Goal: Transaction & Acquisition: Purchase product/service

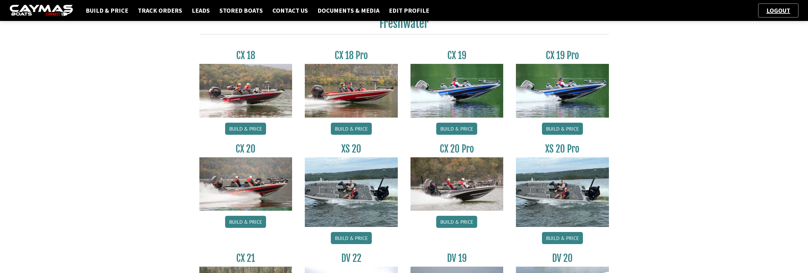
scroll to position [539, 0]
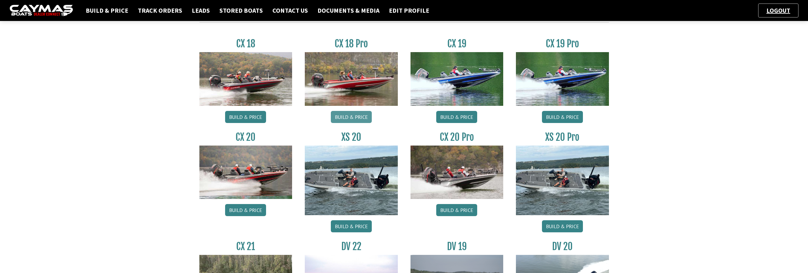
click at [346, 113] on link "Build & Price" at bounding box center [351, 117] width 41 height 12
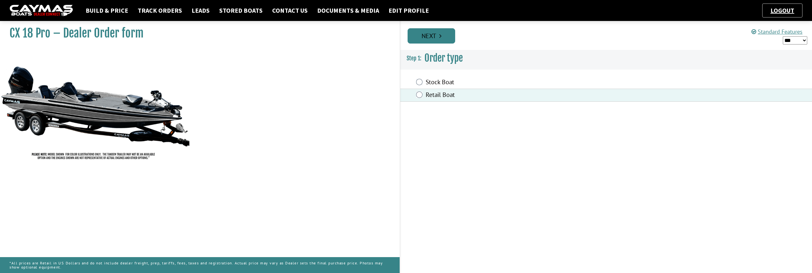
click at [430, 35] on link "Next" at bounding box center [432, 35] width 48 height 15
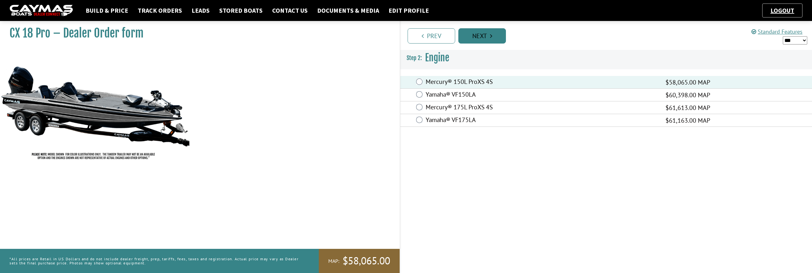
click at [467, 34] on link "Next" at bounding box center [482, 35] width 48 height 15
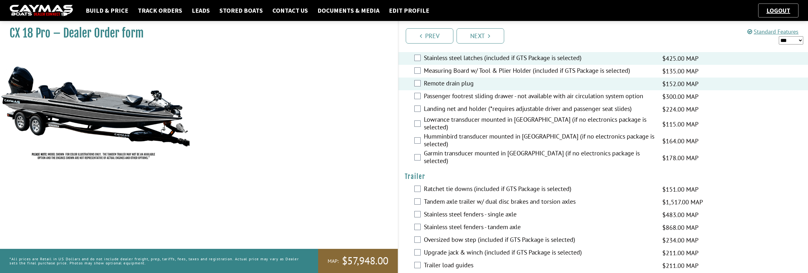
scroll to position [758, 0]
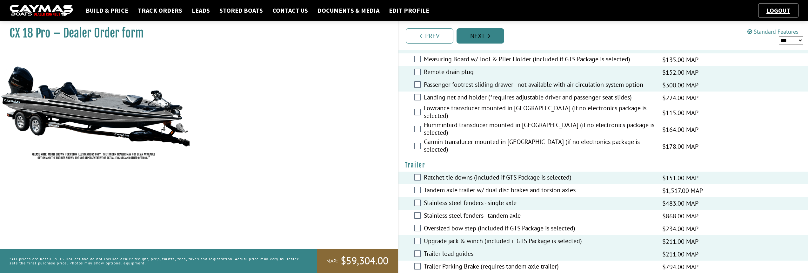
click at [485, 37] on link "Next" at bounding box center [480, 35] width 48 height 15
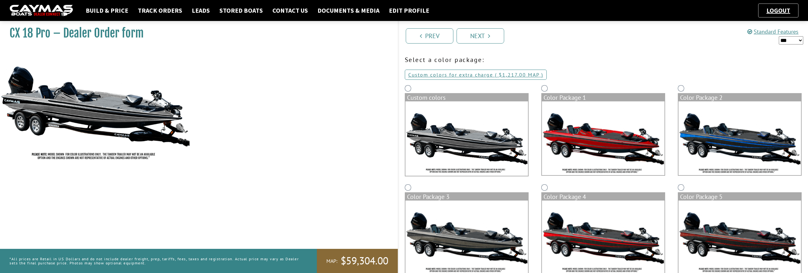
scroll to position [0, 0]
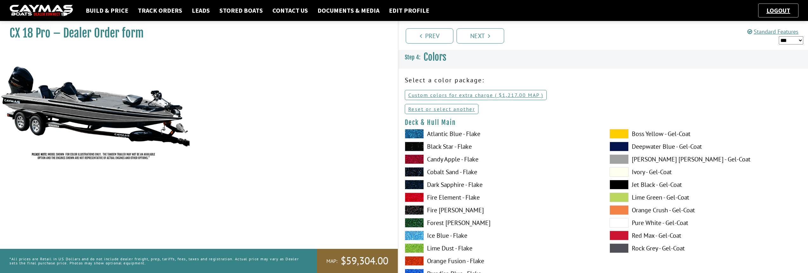
click at [614, 173] on span at bounding box center [618, 172] width 19 height 10
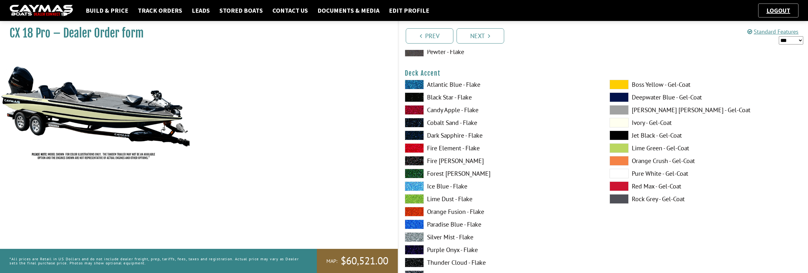
scroll to position [317, 0]
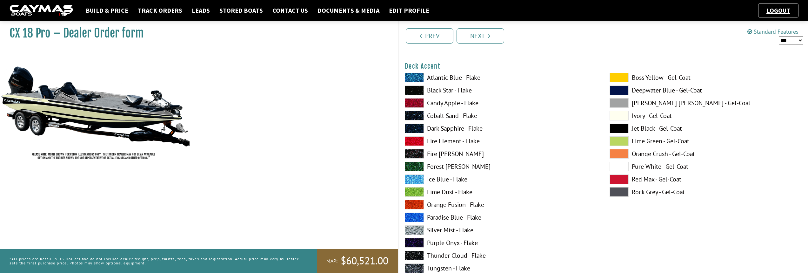
click at [611, 115] on span at bounding box center [618, 116] width 19 height 10
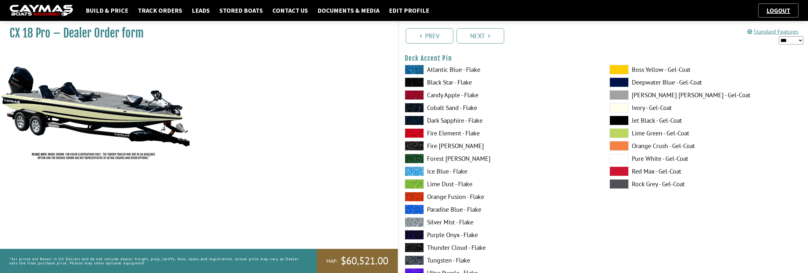
scroll to position [571, 0]
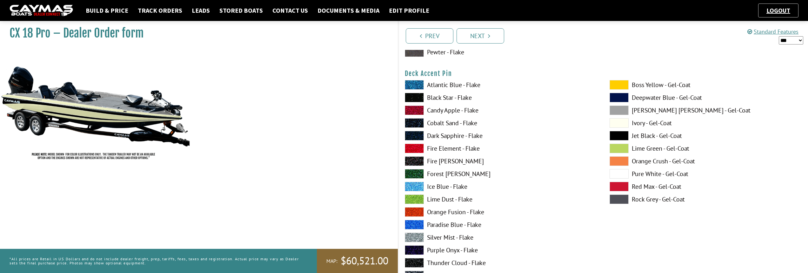
click at [613, 83] on span at bounding box center [618, 85] width 19 height 10
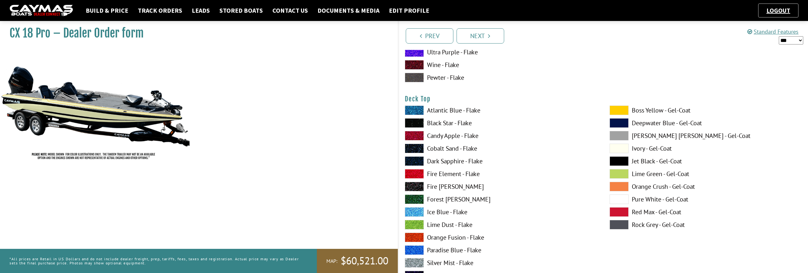
scroll to position [825, 0]
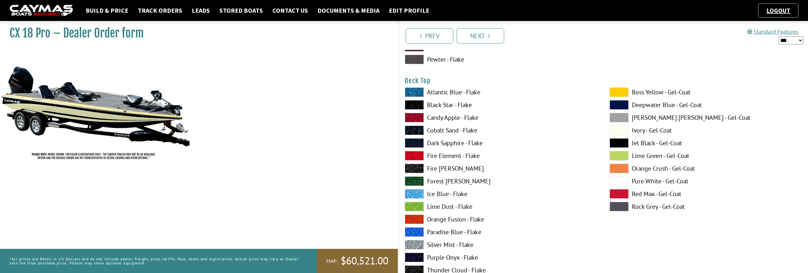
click at [615, 127] on span at bounding box center [618, 130] width 19 height 10
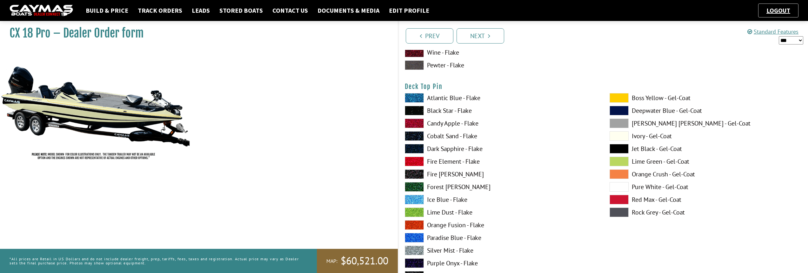
scroll to position [1111, 0]
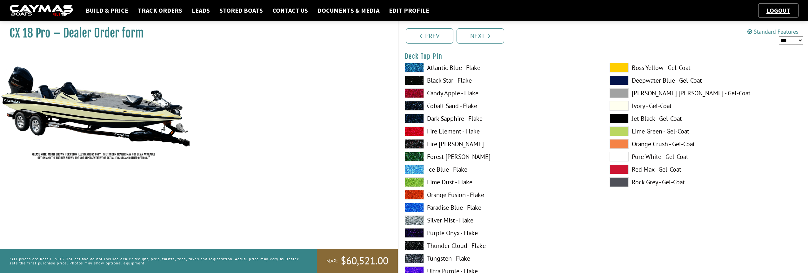
click at [617, 65] on span at bounding box center [618, 68] width 19 height 10
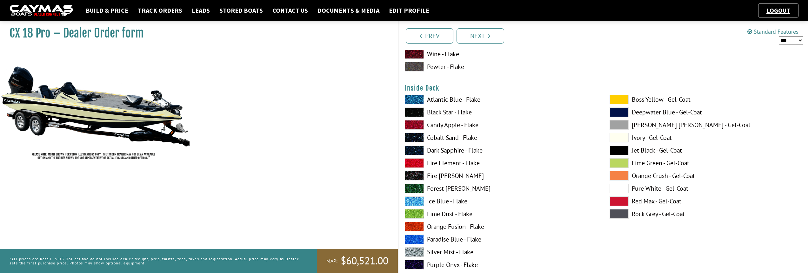
scroll to position [1364, 0]
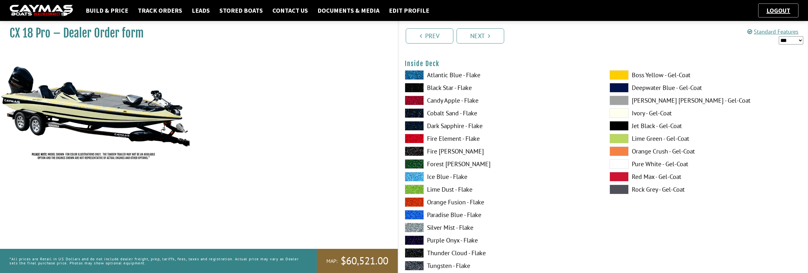
click at [615, 109] on span at bounding box center [618, 113] width 19 height 10
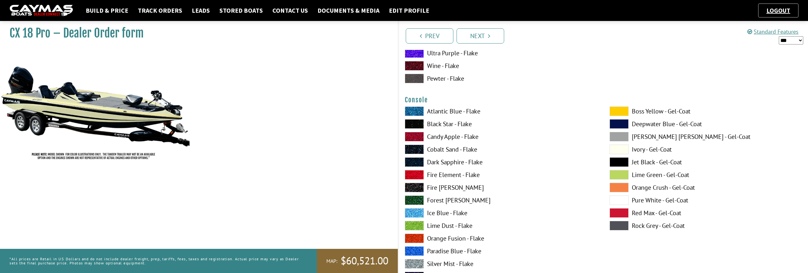
scroll to position [1618, 0]
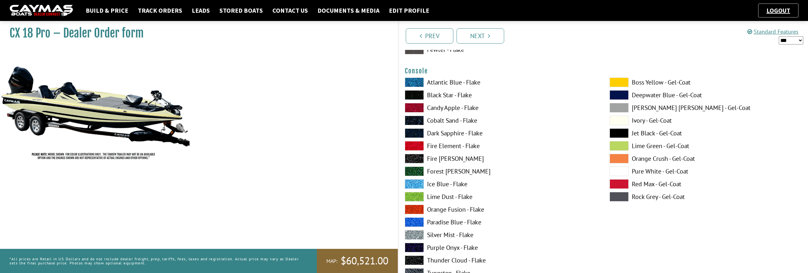
click at [615, 120] on span at bounding box center [618, 120] width 19 height 10
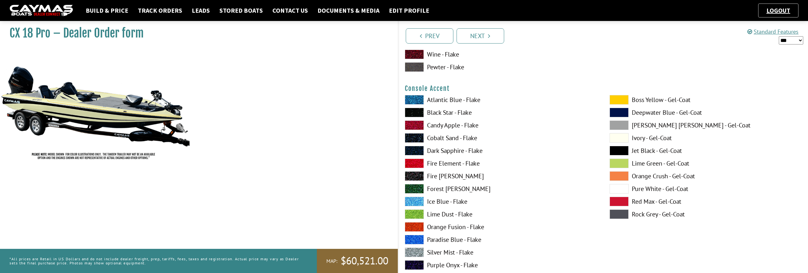
scroll to position [1872, 0]
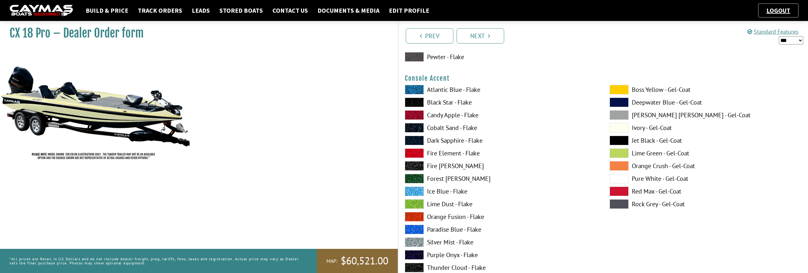
click at [614, 89] on span at bounding box center [618, 90] width 19 height 10
click at [410, 104] on span at bounding box center [414, 102] width 19 height 10
click at [618, 139] on span at bounding box center [618, 140] width 19 height 10
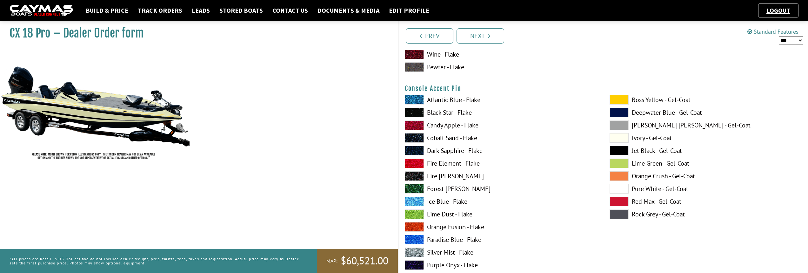
scroll to position [2126, 0]
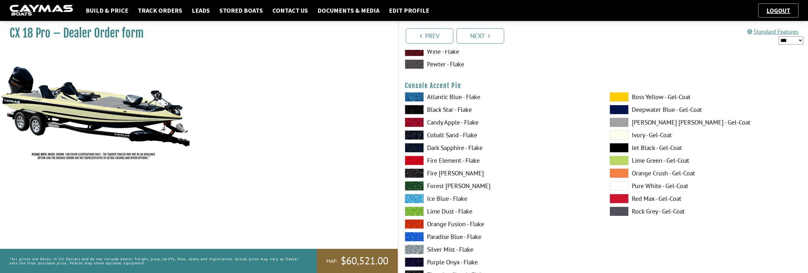
click at [617, 95] on span at bounding box center [618, 97] width 19 height 10
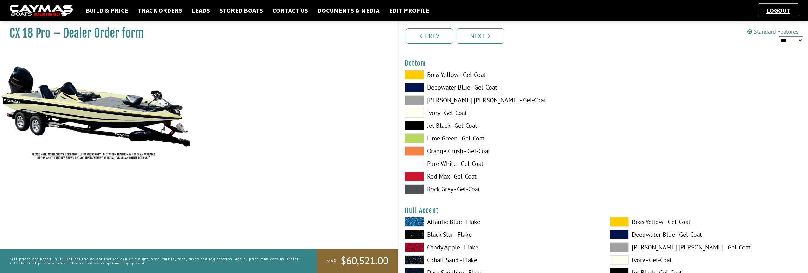
scroll to position [2411, 0]
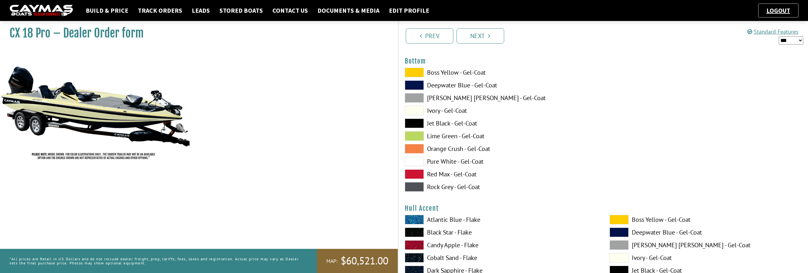
click at [411, 110] on span at bounding box center [414, 111] width 19 height 10
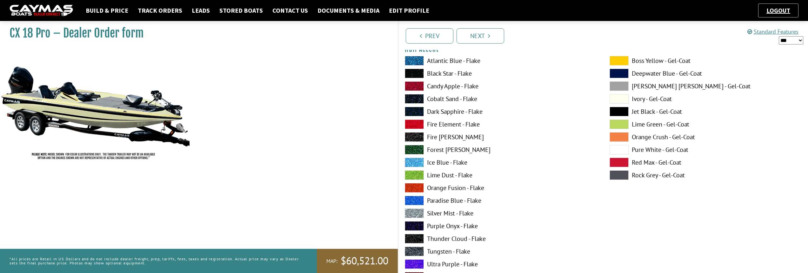
scroll to position [2538, 0]
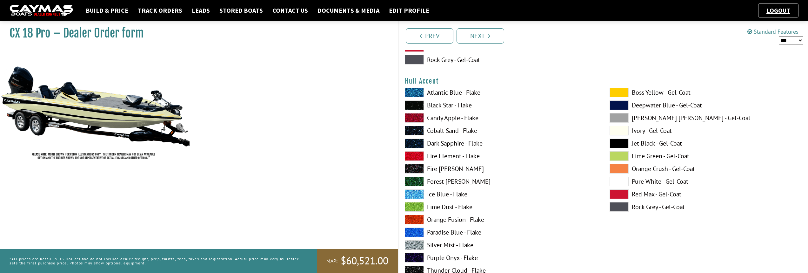
click at [617, 92] on span at bounding box center [618, 93] width 19 height 10
click at [621, 144] on span at bounding box center [618, 143] width 19 height 10
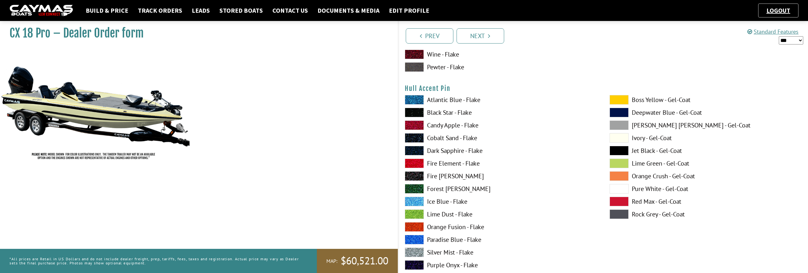
scroll to position [2824, 0]
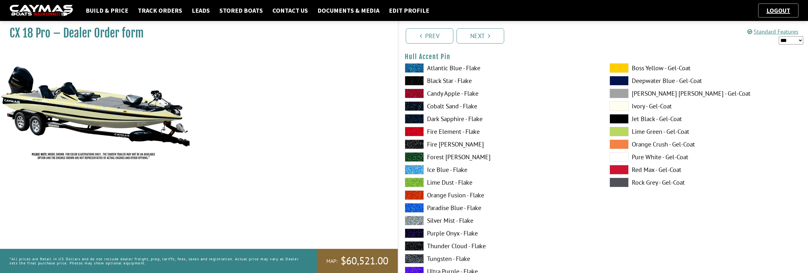
click at [613, 68] on span at bounding box center [618, 68] width 19 height 10
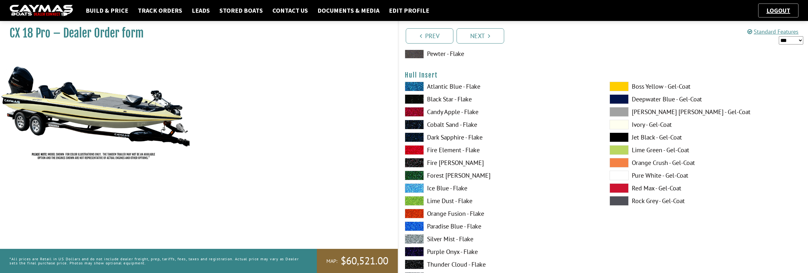
scroll to position [3078, 0]
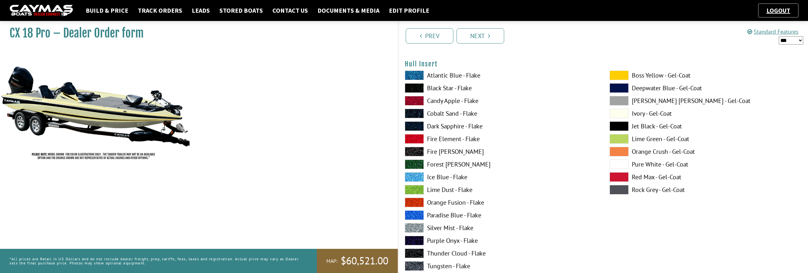
click at [619, 74] on span at bounding box center [618, 75] width 19 height 10
click at [621, 126] on span at bounding box center [618, 126] width 19 height 10
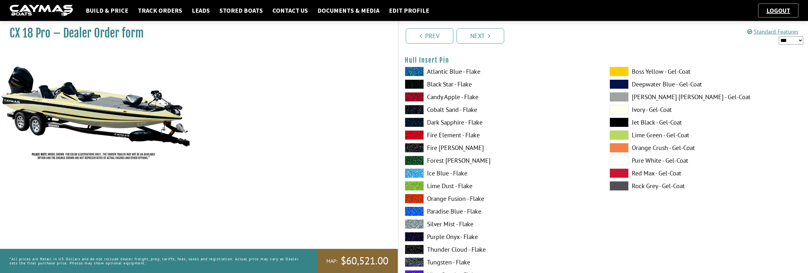
scroll to position [3332, 0]
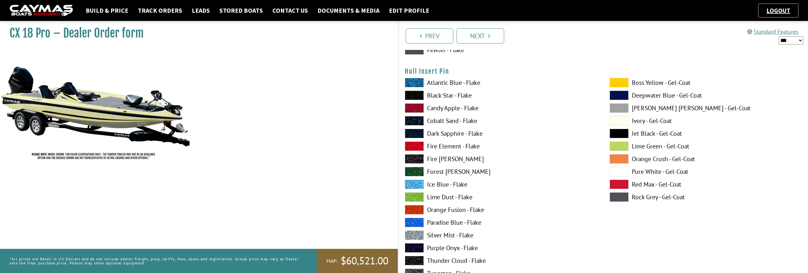
click at [620, 83] on span at bounding box center [618, 83] width 19 height 10
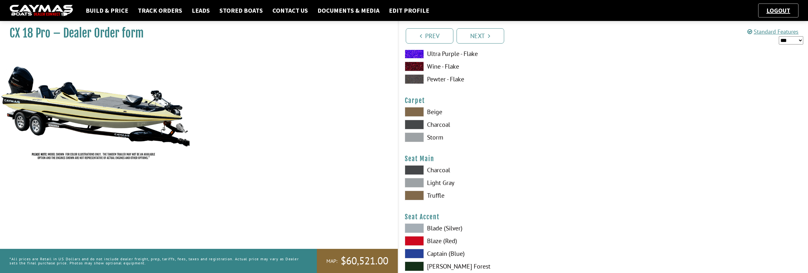
scroll to position [3585, 0]
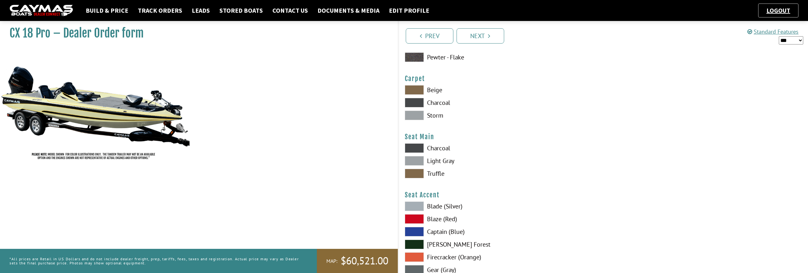
click at [411, 101] on span at bounding box center [414, 103] width 19 height 10
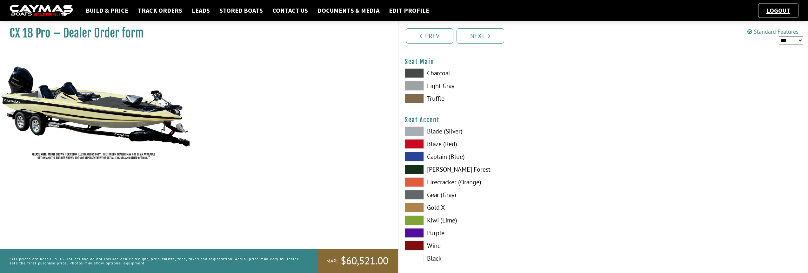
scroll to position [3649, 0]
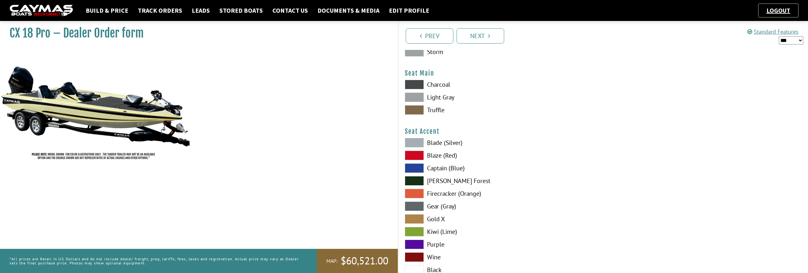
click at [410, 82] on span at bounding box center [414, 85] width 19 height 10
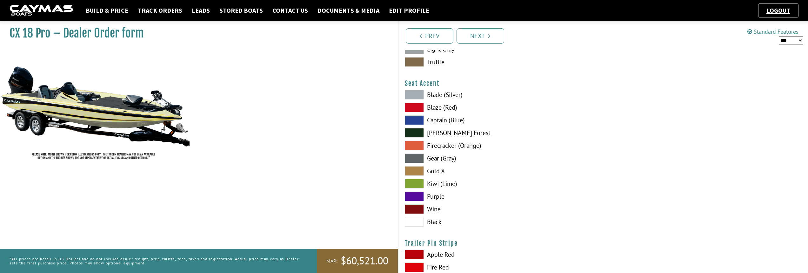
scroll to position [3712, 0]
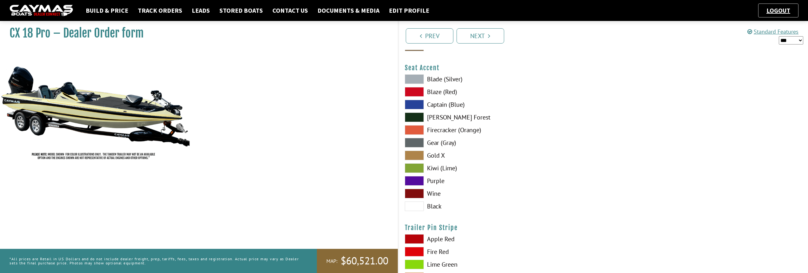
click at [417, 156] on span at bounding box center [414, 155] width 19 height 10
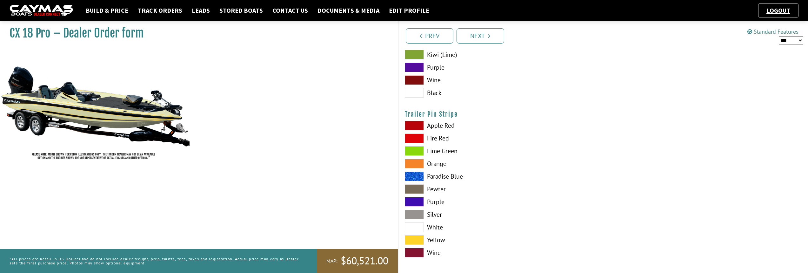
scroll to position [3829, 0]
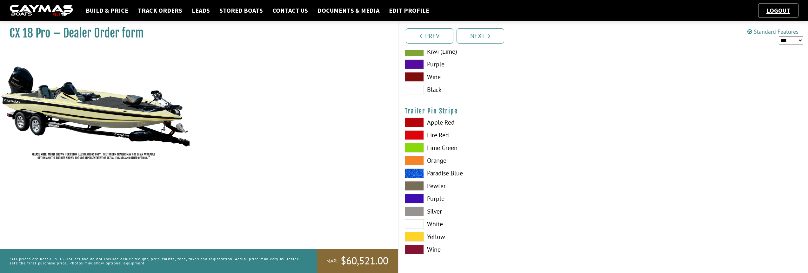
click at [421, 237] on span at bounding box center [414, 237] width 19 height 10
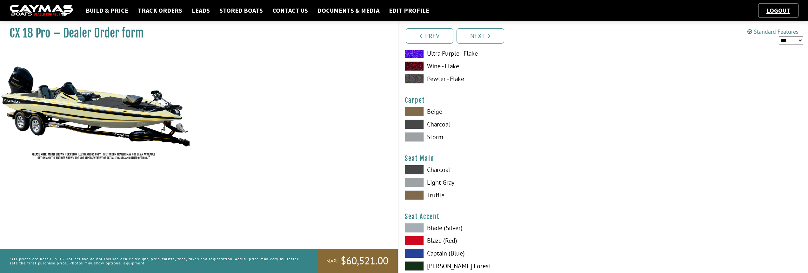
scroll to position [3575, 0]
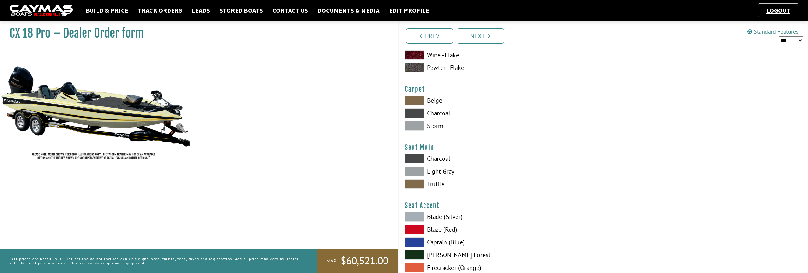
click at [418, 185] on span at bounding box center [414, 184] width 19 height 10
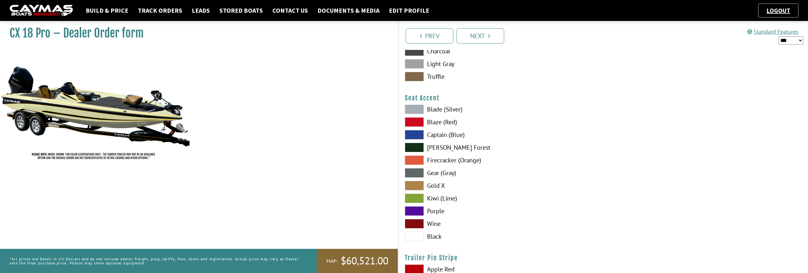
scroll to position [3702, 0]
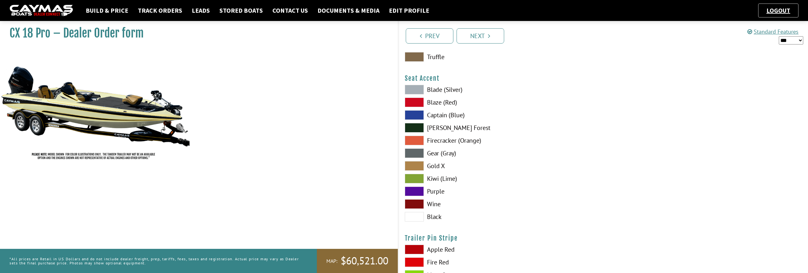
click at [415, 216] on span at bounding box center [414, 217] width 19 height 10
click at [490, 37] on icon "Pagination" at bounding box center [489, 36] width 2 height 6
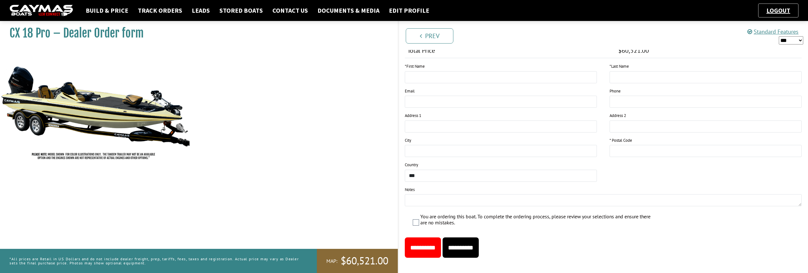
scroll to position [815, 0]
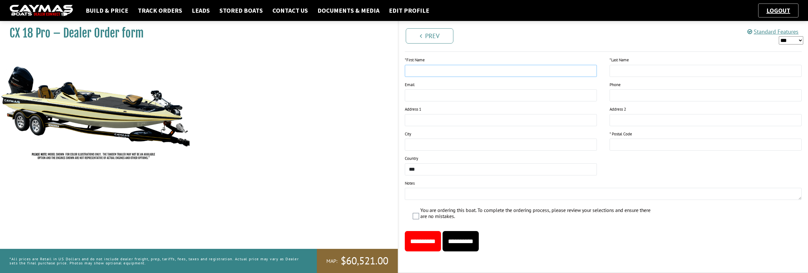
click at [465, 69] on input "text" at bounding box center [501, 71] width 192 height 12
type input "****"
type input "******"
click at [666, 149] on div "* Postal Code" at bounding box center [705, 143] width 205 height 25
click at [666, 143] on input "text" at bounding box center [705, 144] width 192 height 12
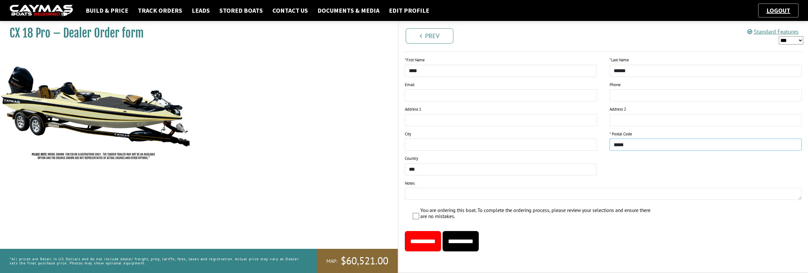
type input "*****"
click at [478, 242] on input "**********" at bounding box center [460, 241] width 36 height 20
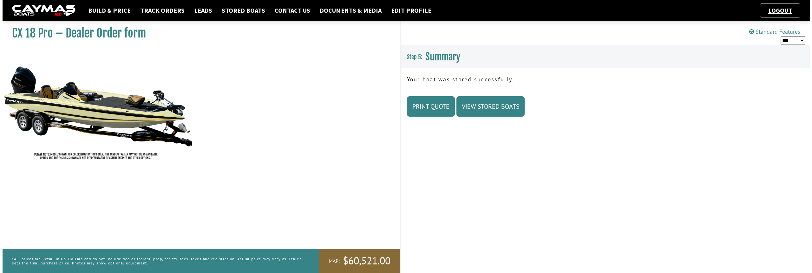
scroll to position [0, 0]
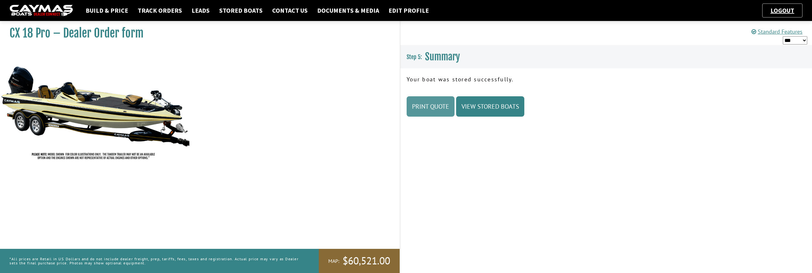
click at [419, 104] on link "Print Quote" at bounding box center [431, 106] width 48 height 20
